Goal: Task Accomplishment & Management: Manage account settings

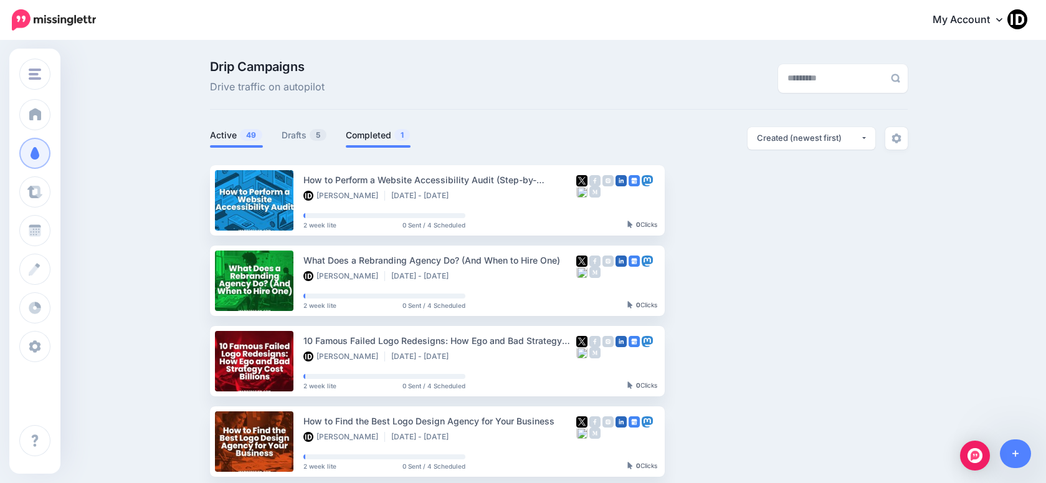
click at [361, 132] on link "Completed 1" at bounding box center [378, 135] width 65 height 15
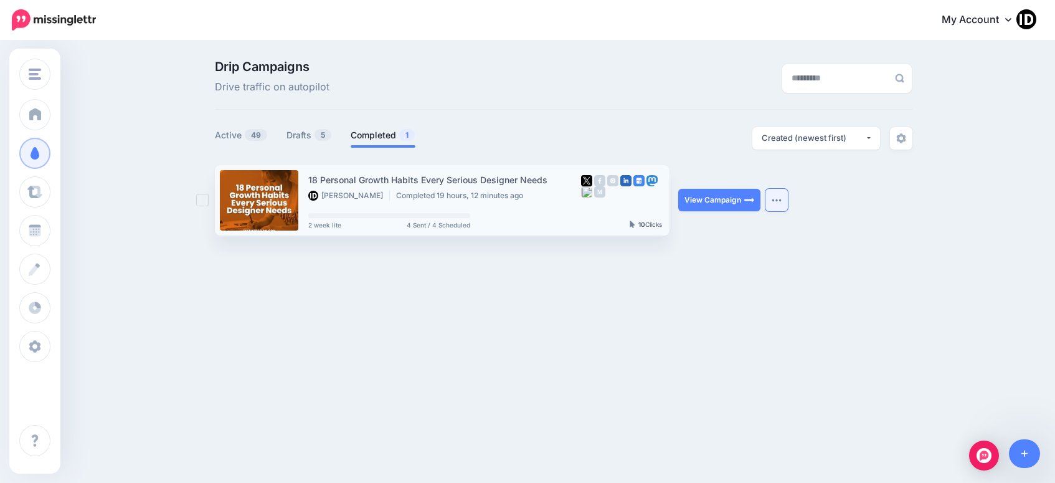
click at [779, 204] on button "button" at bounding box center [776, 200] width 22 height 22
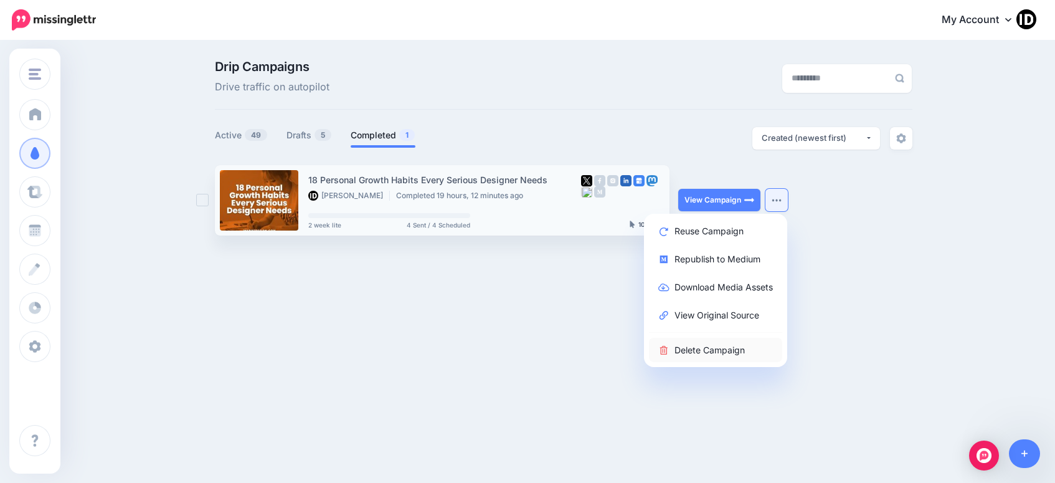
click at [718, 348] on link "Delete Campaign" at bounding box center [715, 350] width 133 height 24
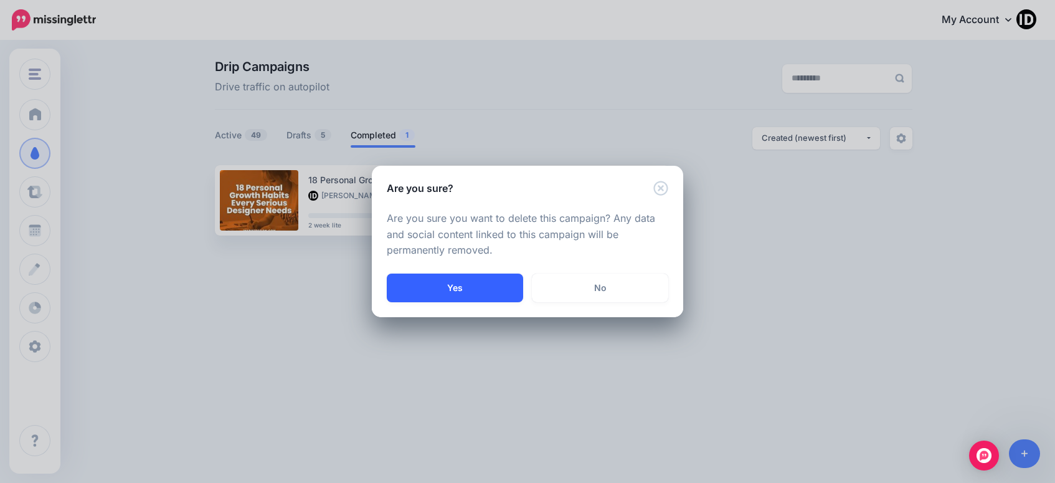
click at [495, 293] on button "Yes" at bounding box center [455, 287] width 136 height 29
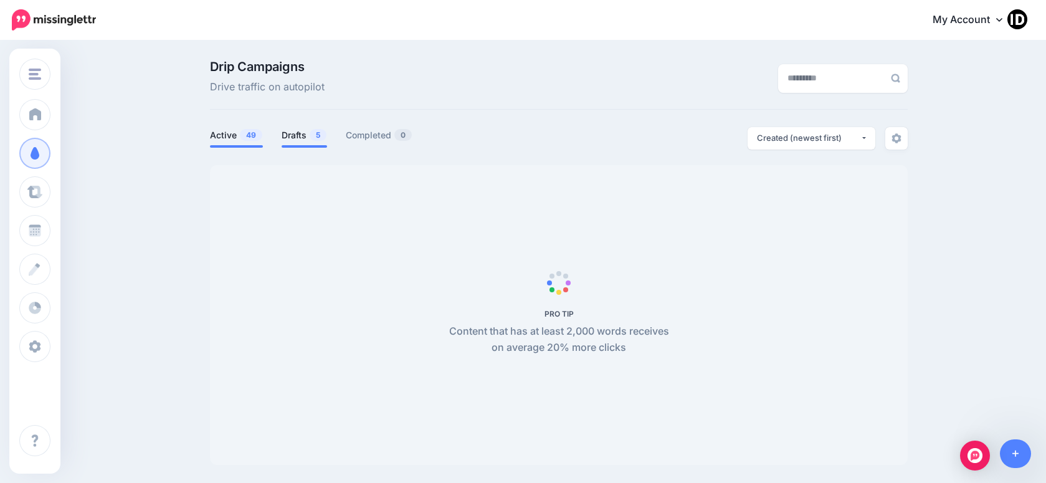
click at [296, 136] on link "Drafts 5" at bounding box center [304, 135] width 45 height 15
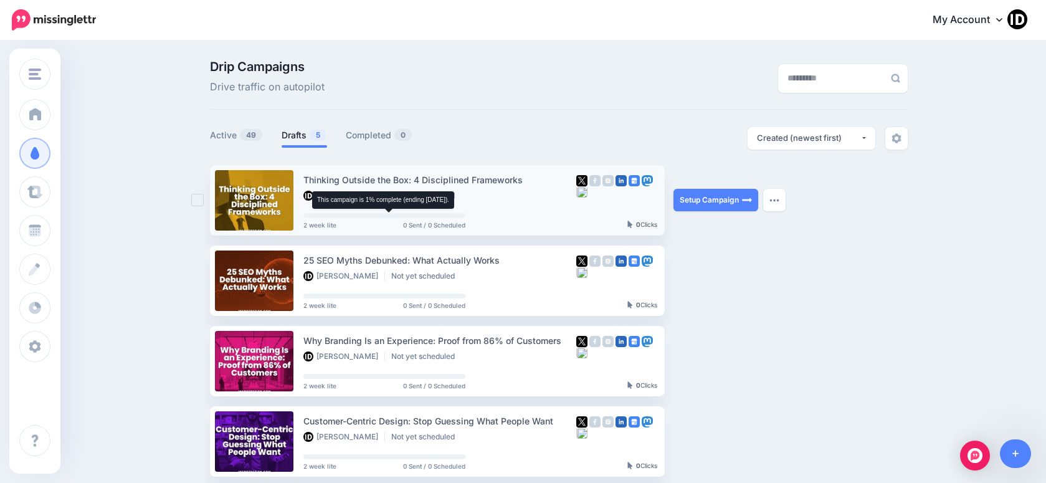
scroll to position [187, 0]
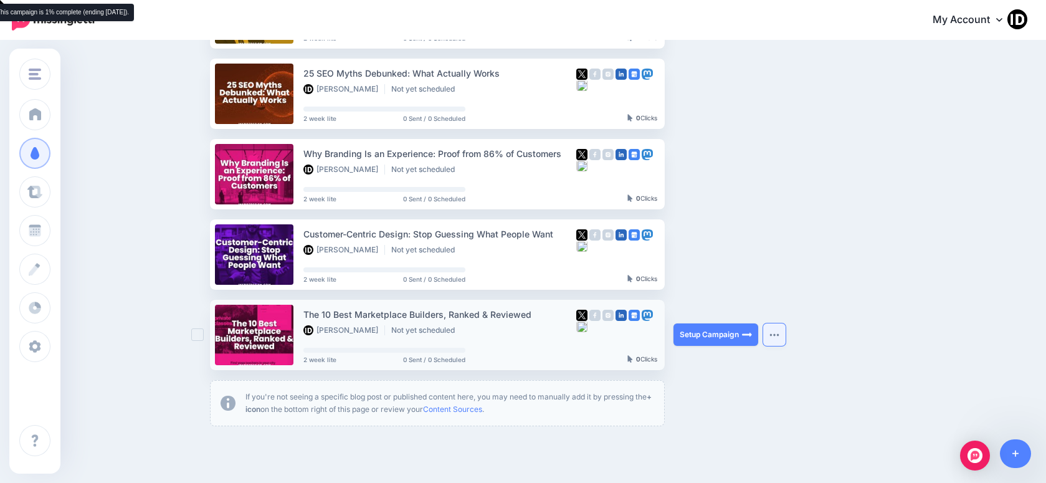
click at [779, 333] on img "button" at bounding box center [774, 335] width 10 height 4
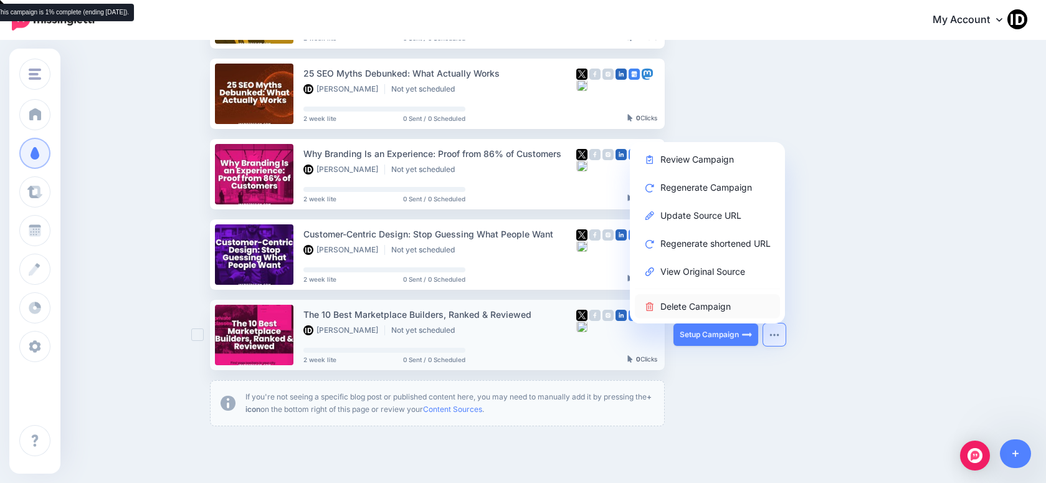
click at [708, 302] on link "Delete Campaign" at bounding box center [707, 306] width 145 height 24
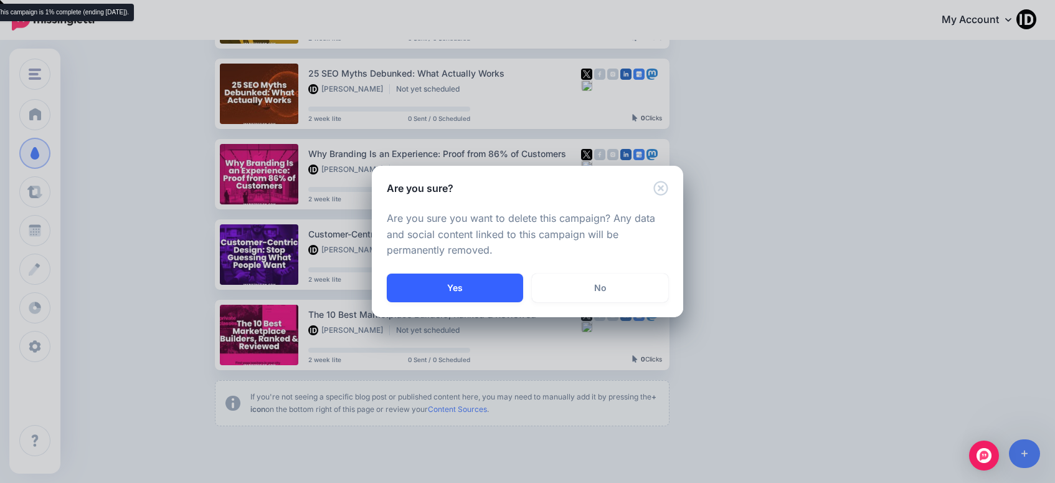
click at [522, 293] on button "Yes" at bounding box center [455, 287] width 136 height 29
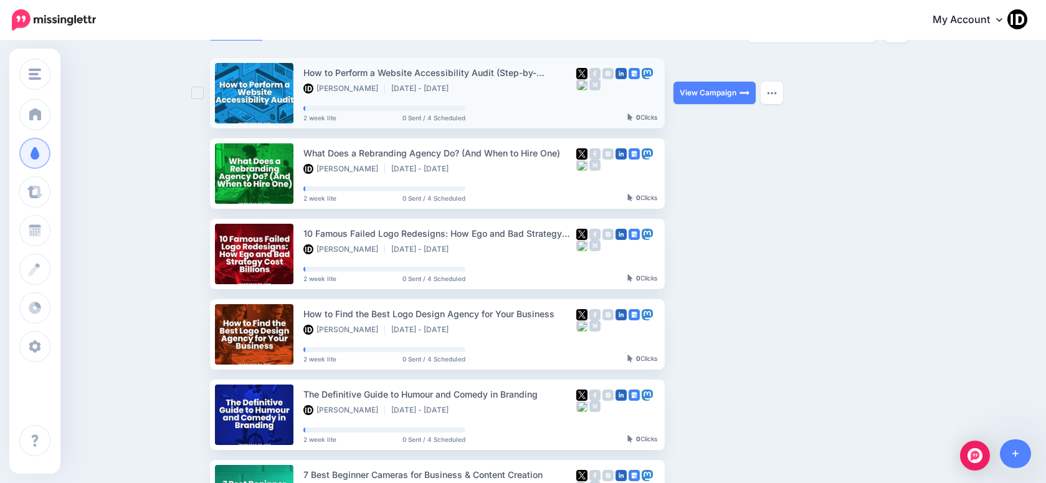
scroll to position [45, 0]
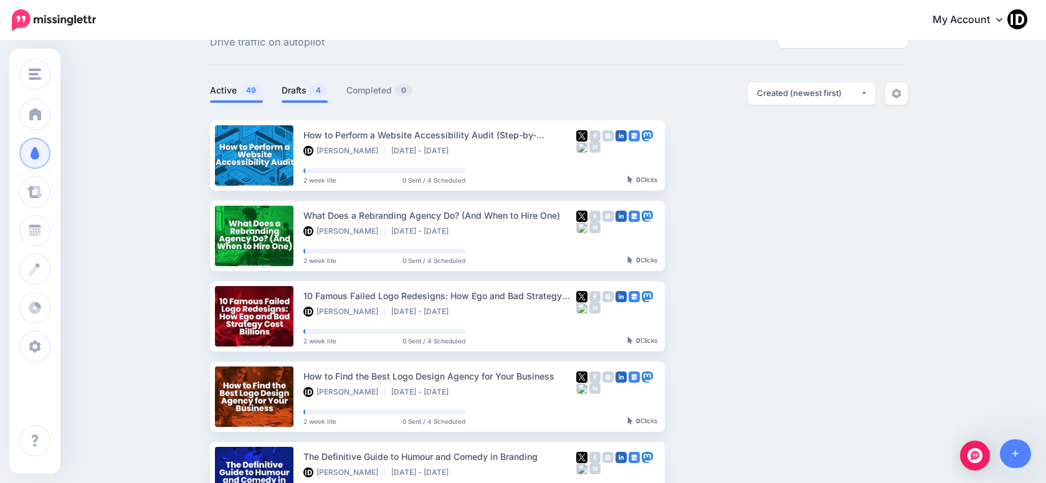
click at [313, 88] on link "Drafts 4" at bounding box center [305, 90] width 46 height 15
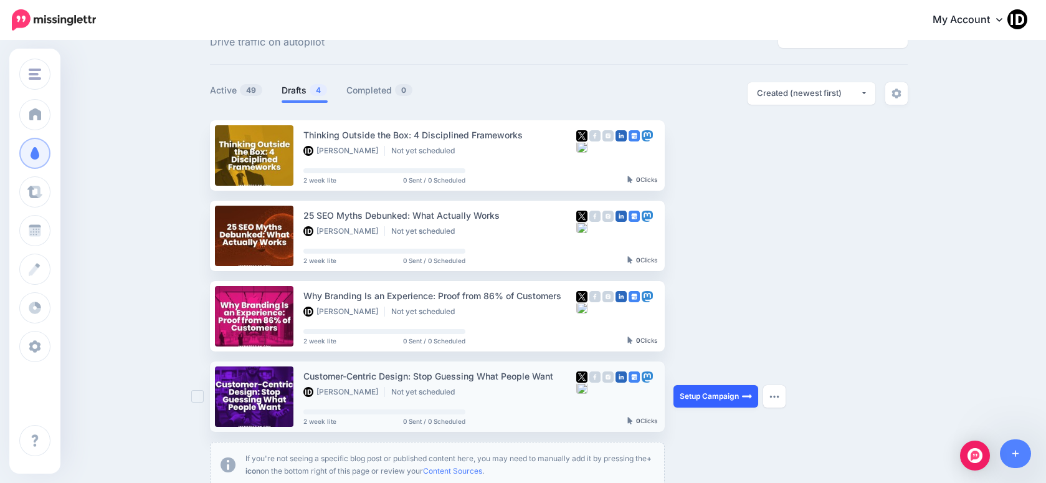
click at [690, 394] on link "Setup Campaign" at bounding box center [715, 396] width 85 height 22
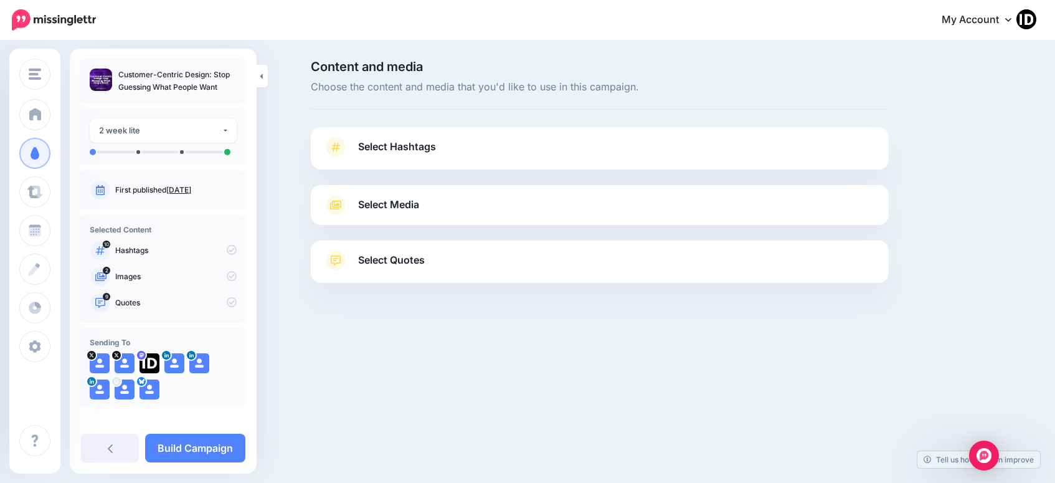
click at [374, 149] on span "Select Hashtags" at bounding box center [397, 146] width 78 height 17
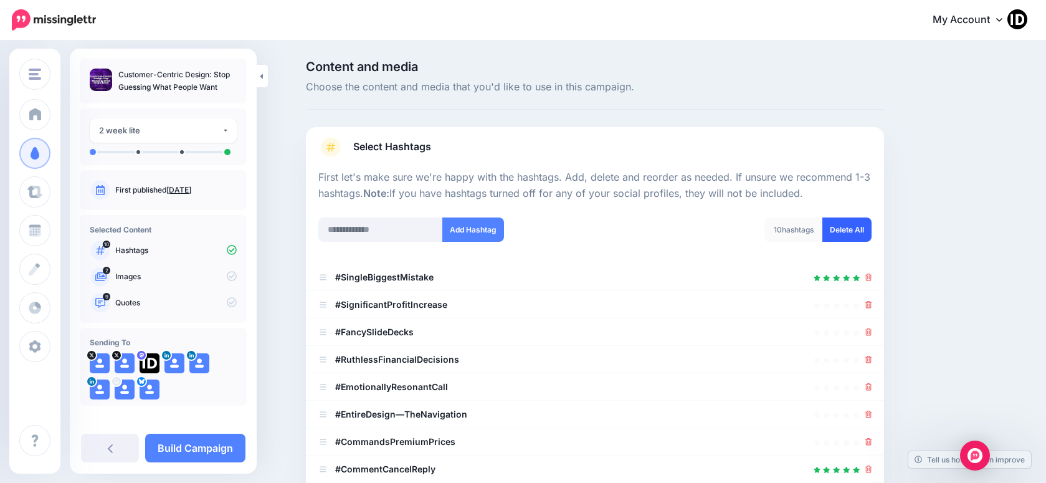
click at [843, 232] on link "Delete All" at bounding box center [846, 229] width 49 height 24
click at [420, 235] on input "text" at bounding box center [380, 229] width 125 height 24
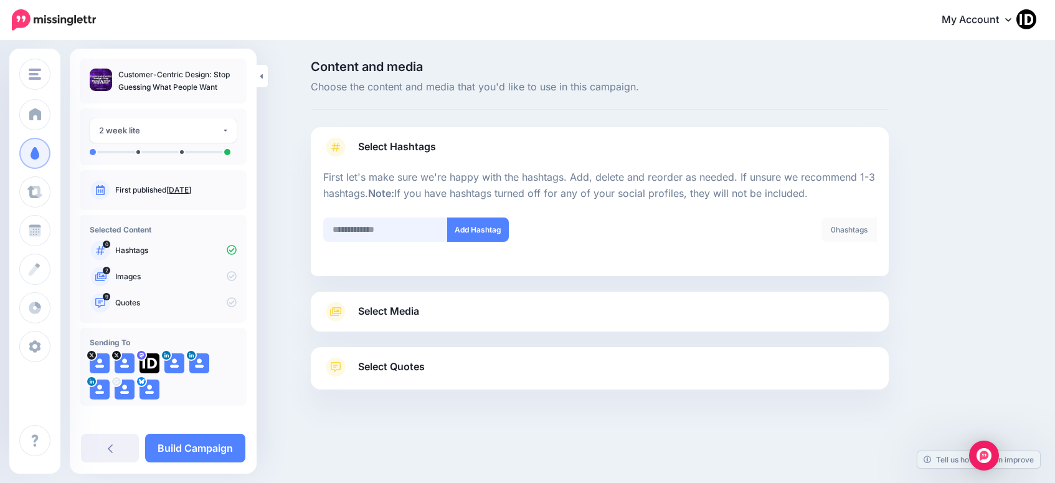
click at [397, 227] on input "text" at bounding box center [385, 229] width 125 height 24
type input "********"
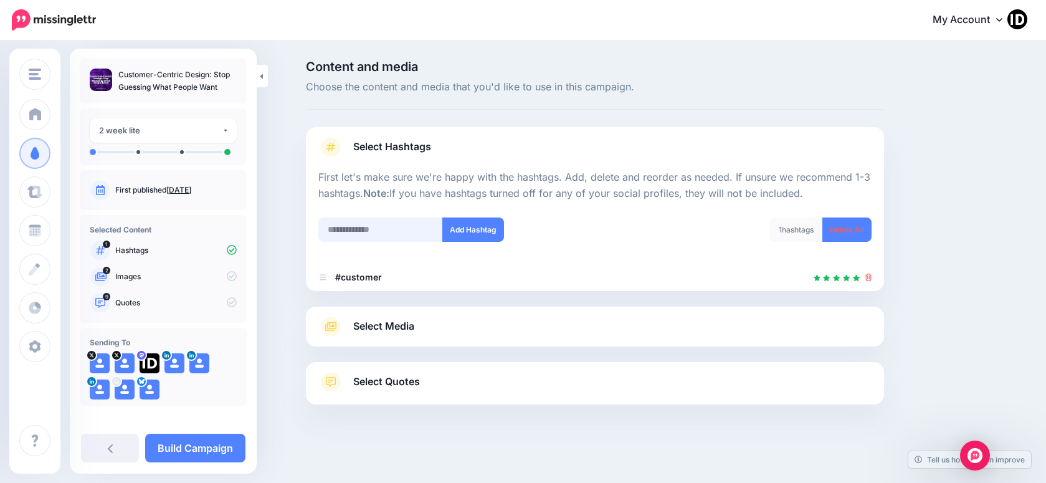
scroll to position [2, 0]
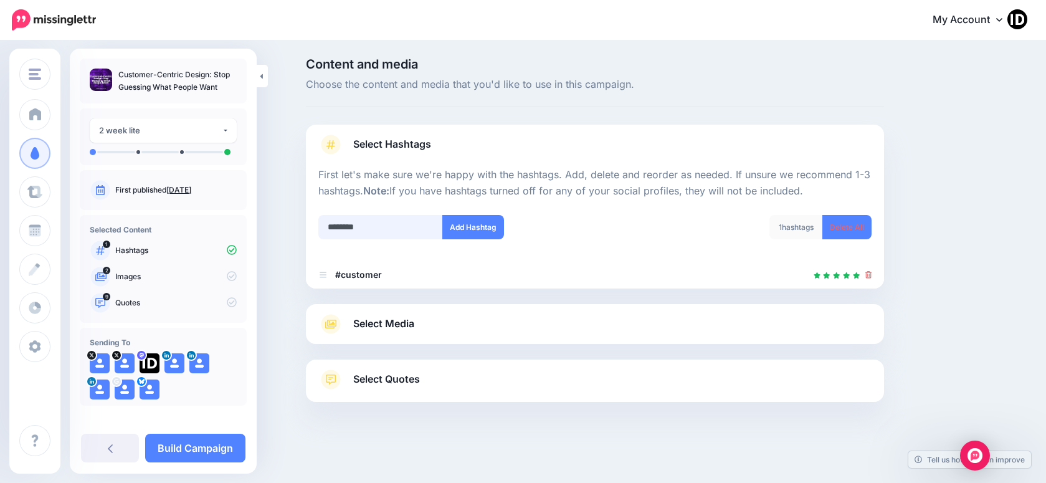
type input "*********"
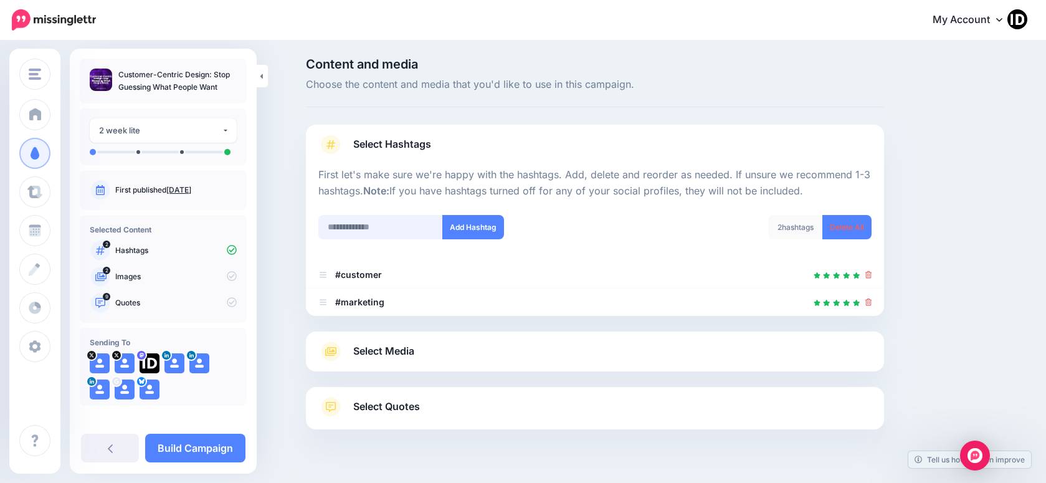
scroll to position [30, 0]
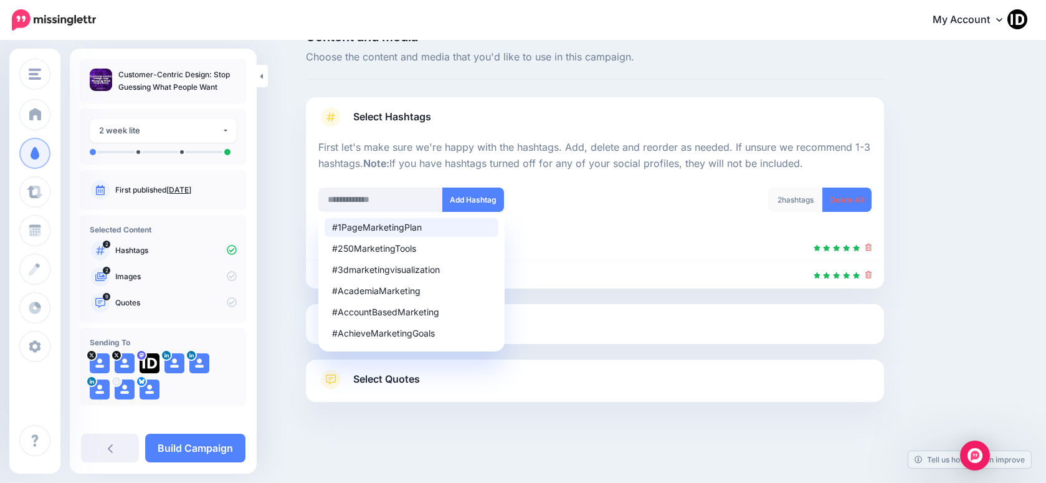
click at [937, 198] on div "Content and media Choose the content and media that you'd like to use in this c…" at bounding box center [654, 248] width 716 height 434
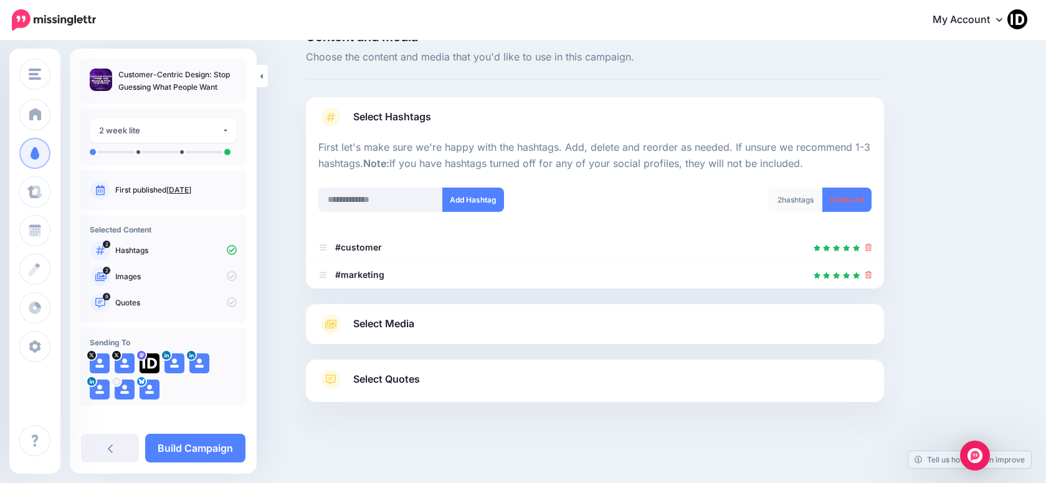
click at [372, 325] on span "Select Media" at bounding box center [383, 323] width 61 height 17
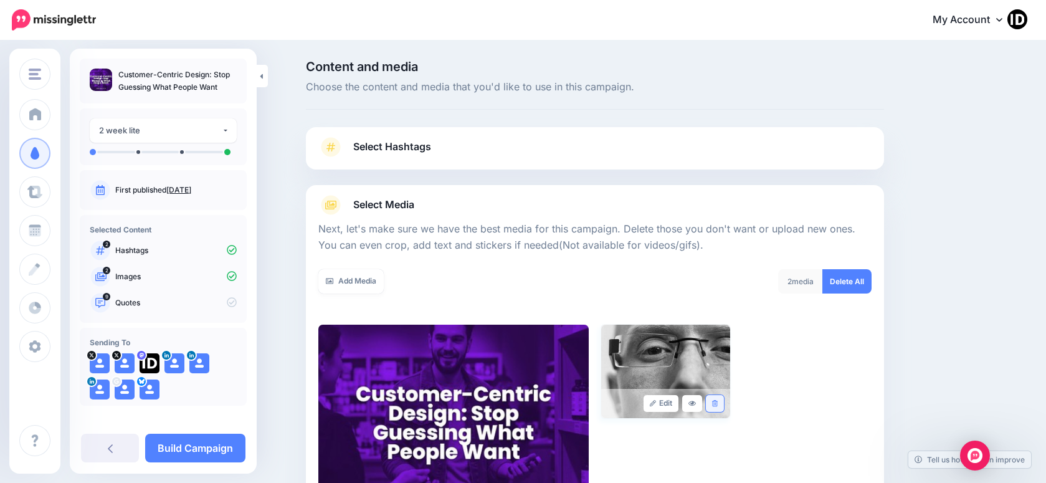
click at [717, 402] on icon at bounding box center [715, 403] width 6 height 7
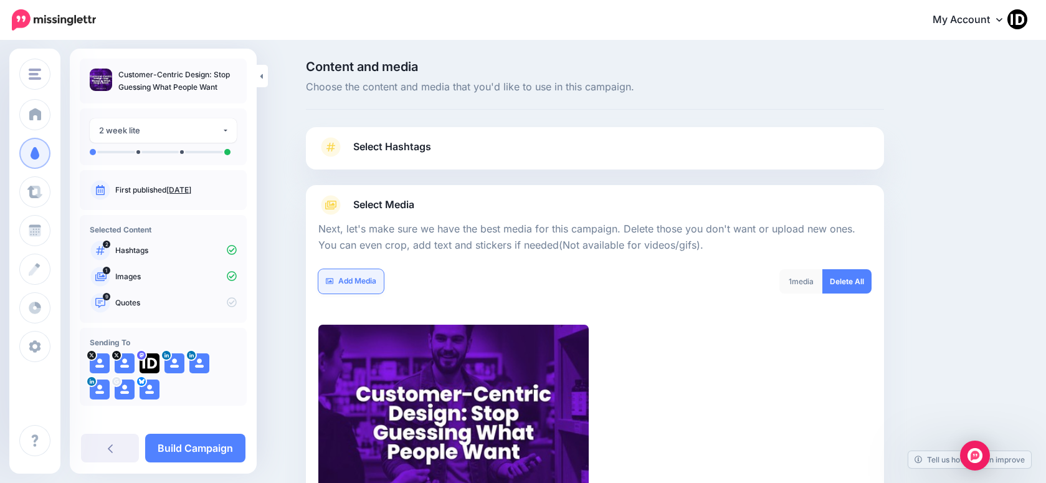
click at [369, 290] on link "Add Media" at bounding box center [350, 281] width 65 height 24
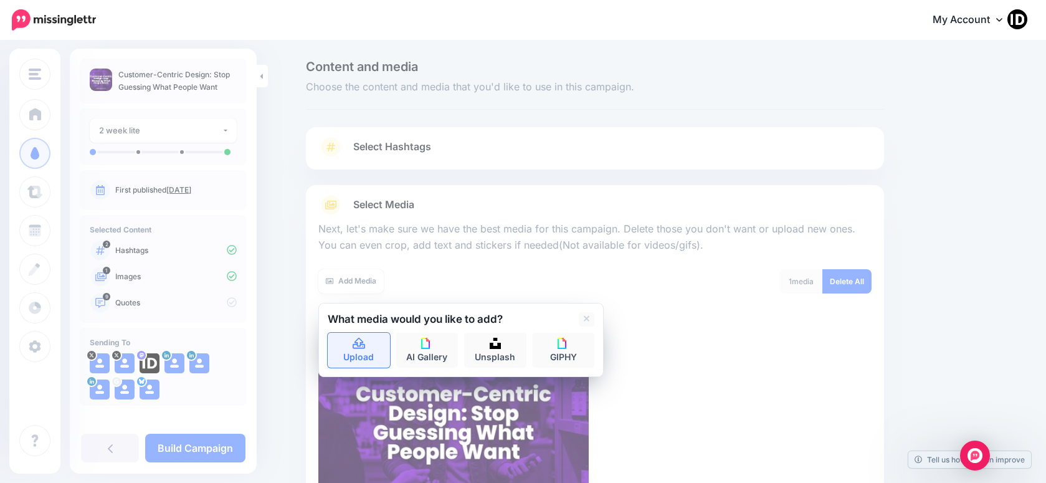
click at [362, 353] on link "Upload" at bounding box center [359, 350] width 62 height 35
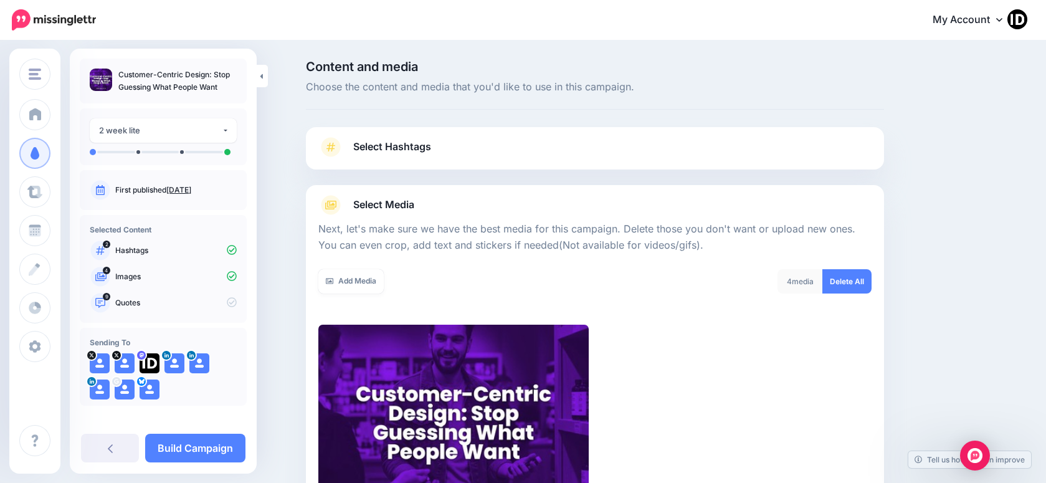
scroll to position [190, 0]
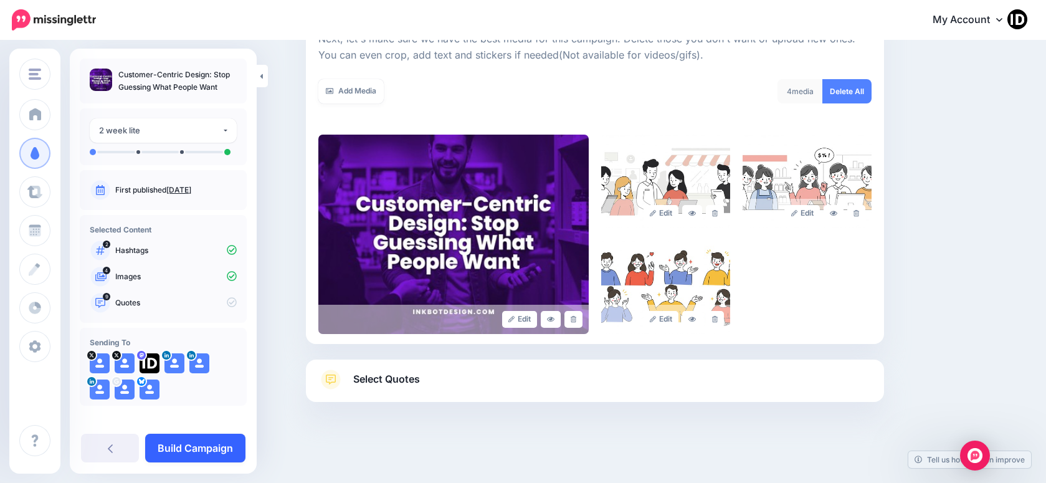
click at [214, 444] on link "Build Campaign" at bounding box center [195, 448] width 100 height 29
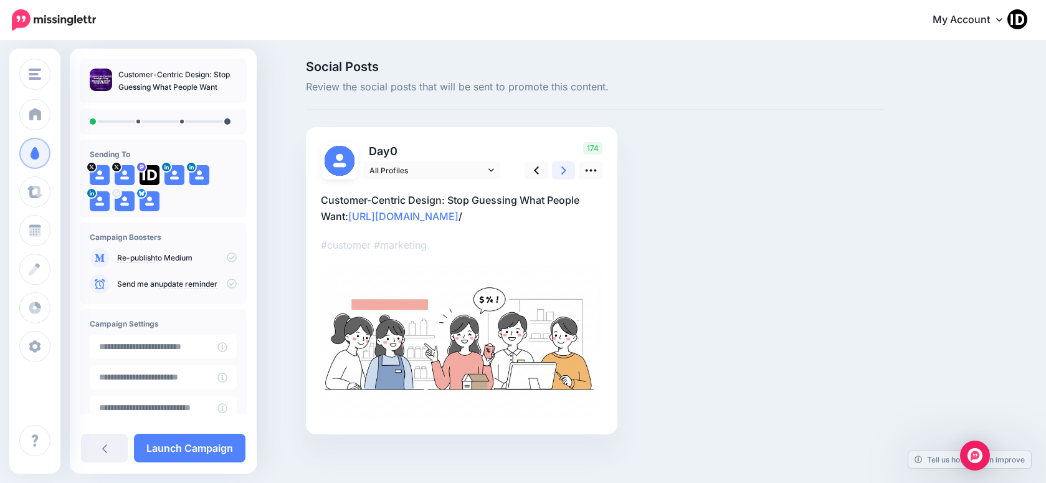
click at [572, 164] on link at bounding box center [564, 170] width 24 height 18
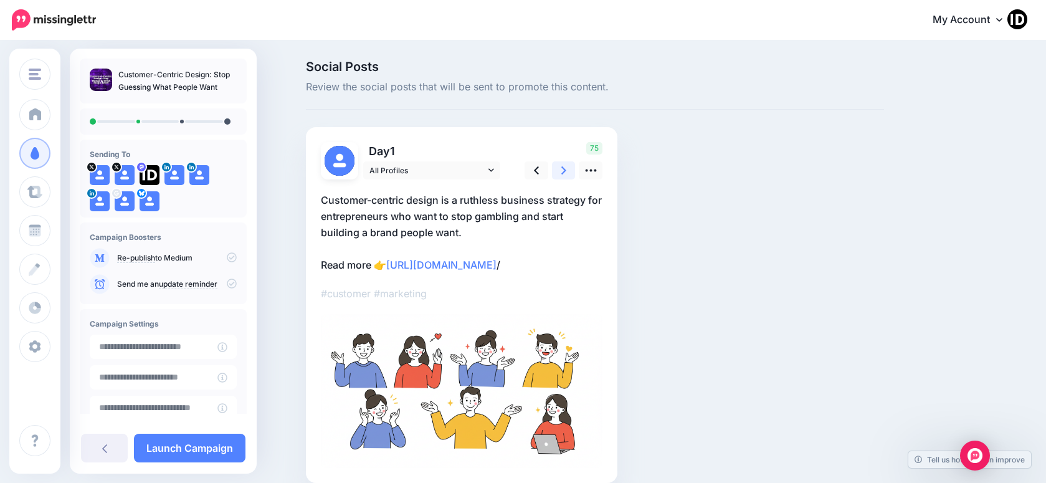
click at [572, 167] on link at bounding box center [564, 170] width 24 height 18
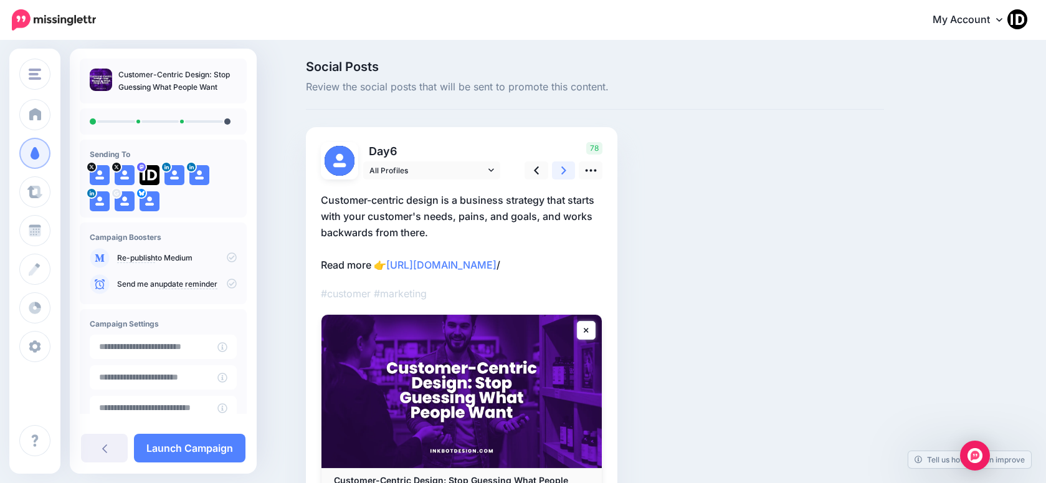
click at [572, 167] on link at bounding box center [564, 170] width 24 height 18
click at [180, 443] on link "Launch Campaign" at bounding box center [189, 448] width 111 height 29
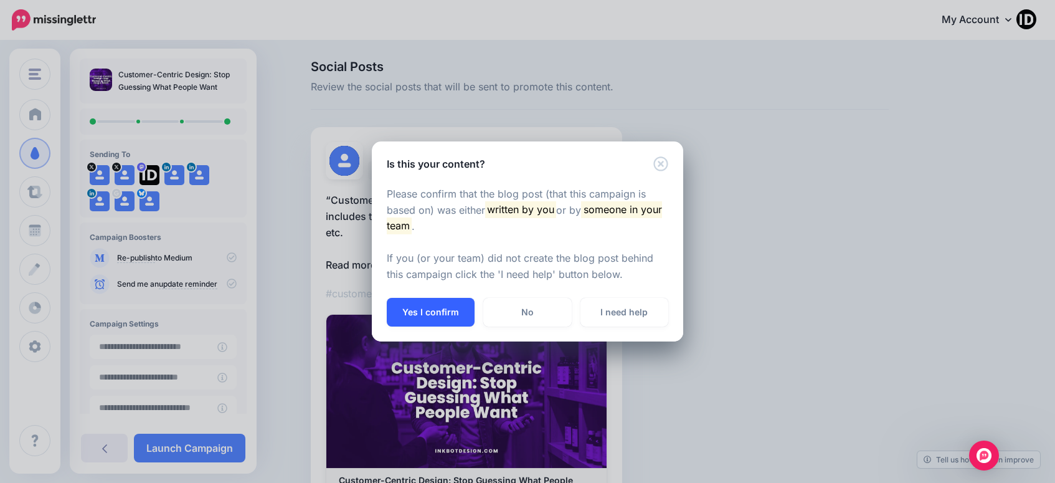
click at [434, 313] on button "Yes I confirm" at bounding box center [431, 312] width 88 height 29
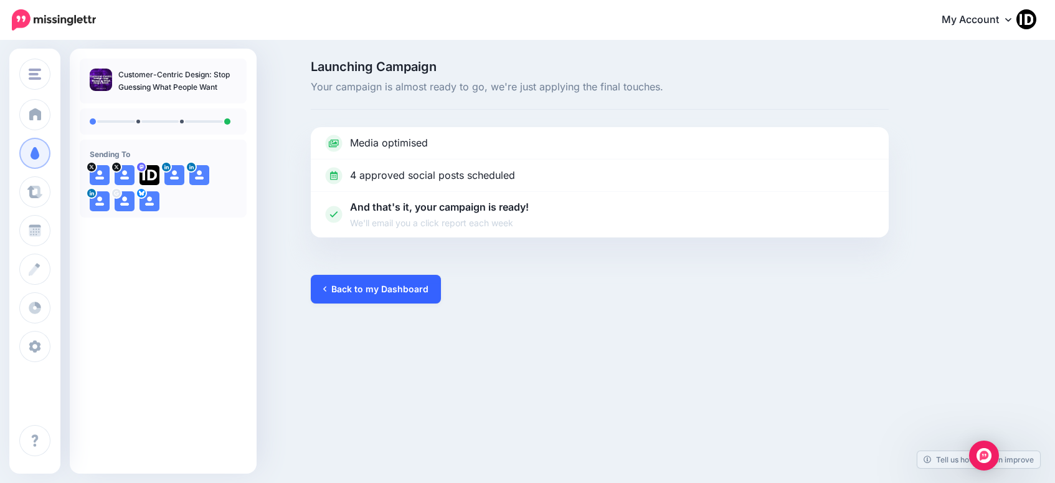
click at [399, 292] on link "Back to my Dashboard" at bounding box center [376, 289] width 130 height 29
